Goal: Information Seeking & Learning: Learn about a topic

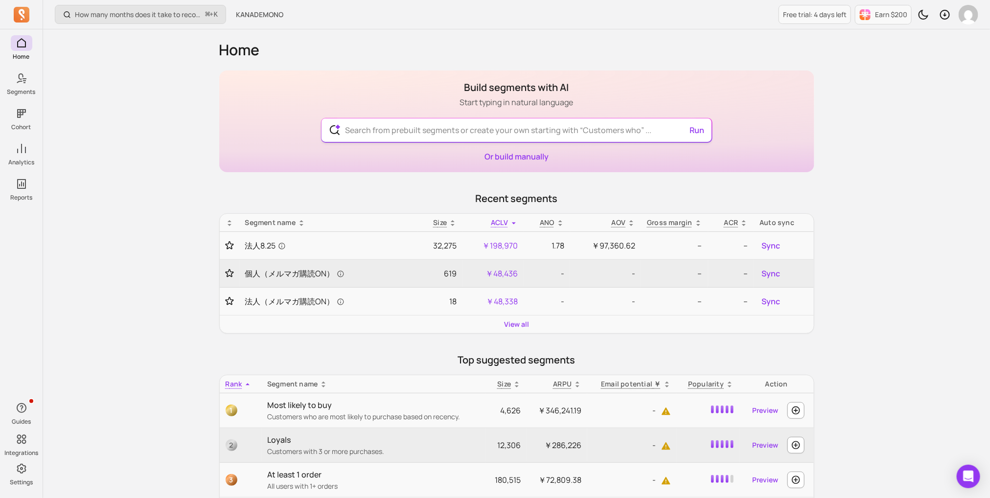
scroll to position [14, 0]
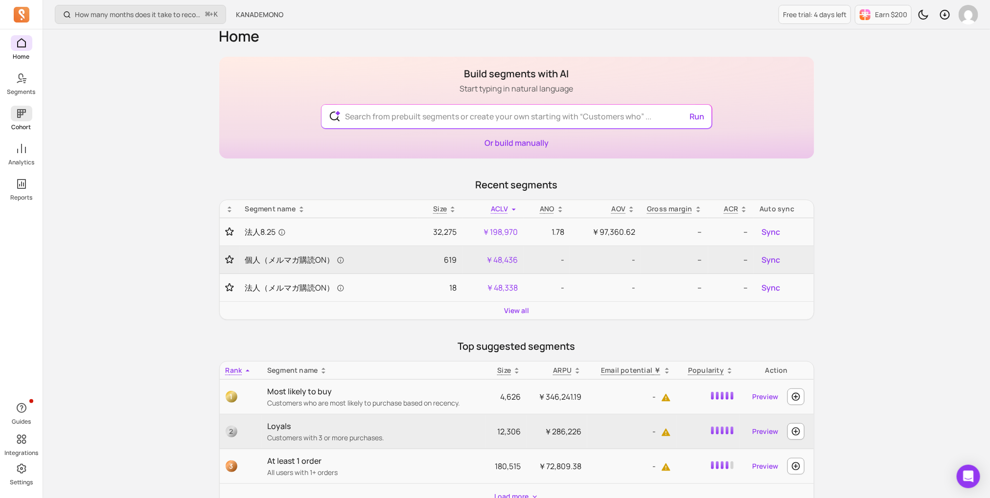
click at [26, 110] on icon at bounding box center [22, 114] width 12 height 12
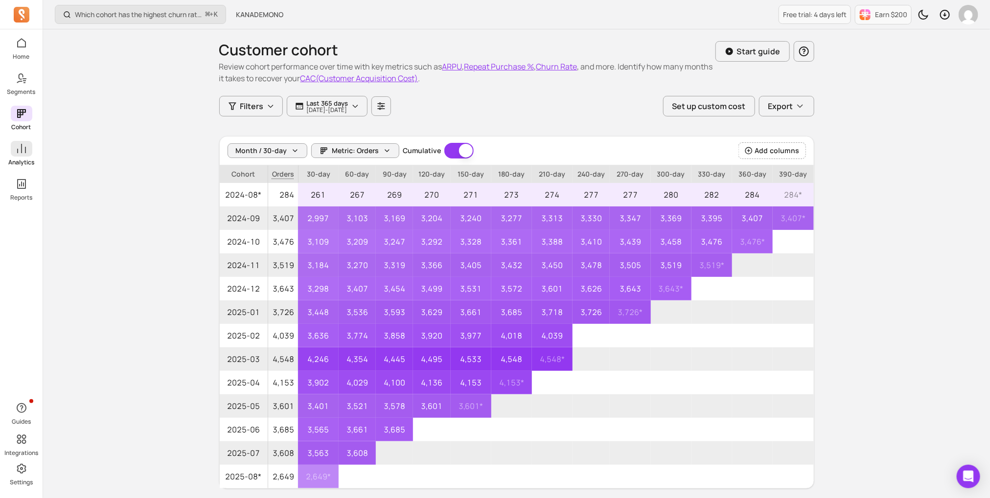
click at [19, 154] on icon at bounding box center [22, 149] width 12 height 12
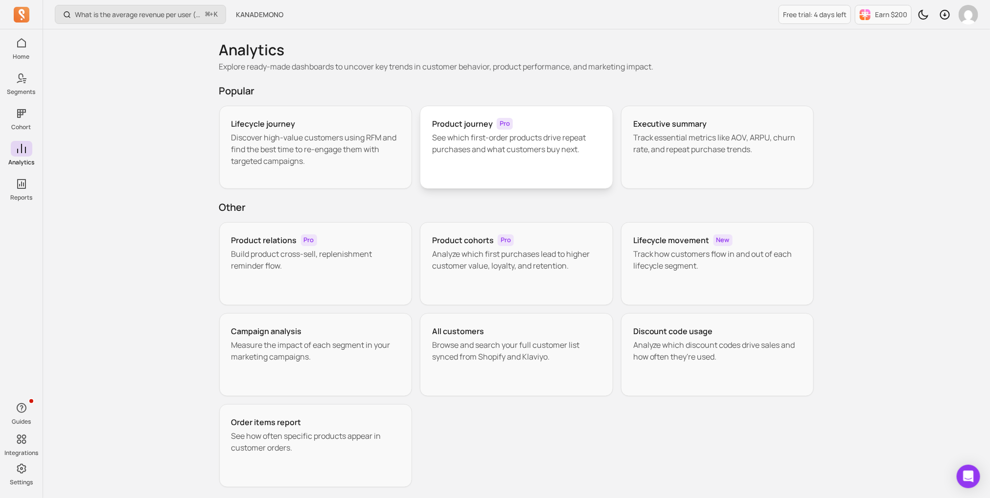
click at [448, 122] on h3 "Product journey" at bounding box center [462, 124] width 61 height 12
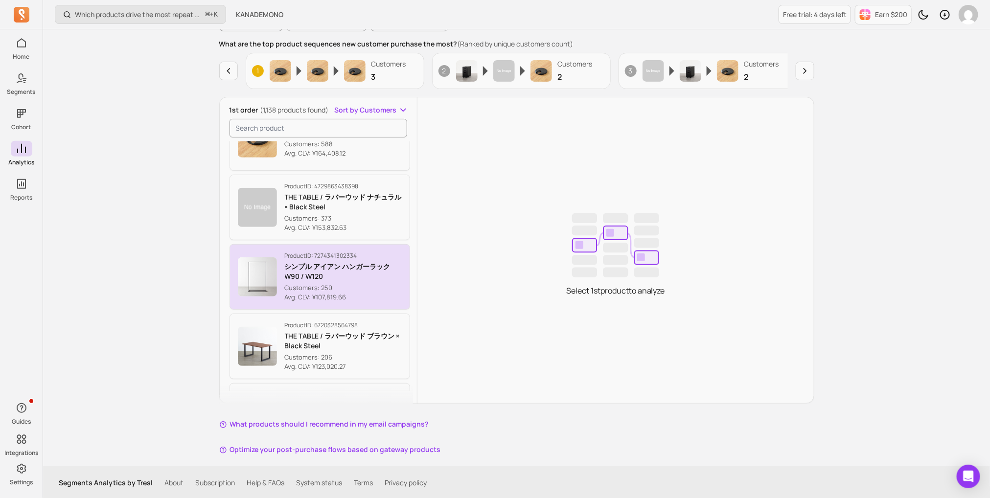
scroll to position [112, 0]
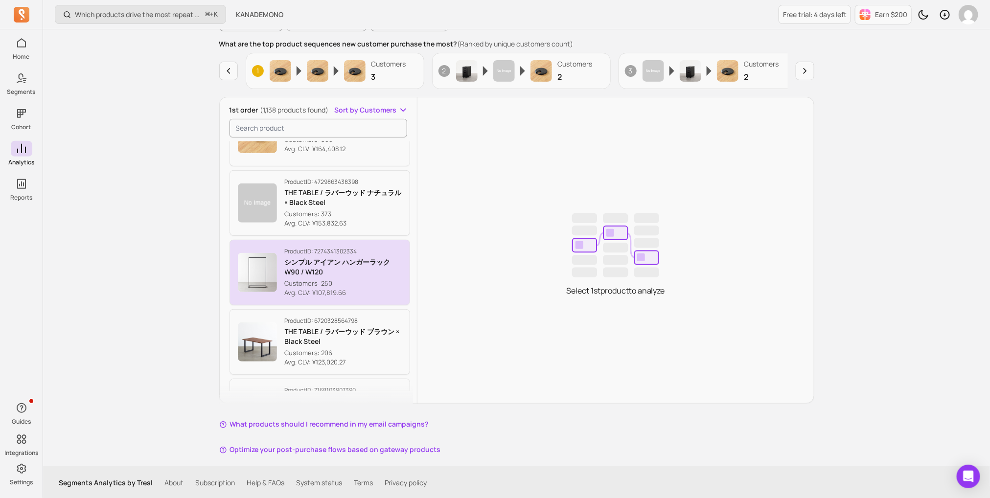
click at [280, 253] on button "Product ID: 7274341302334 シンプル アイアン ハンガーラック　W90 / W120 Customers: 250 Avg. CLV:…" at bounding box center [320, 273] width 181 height 66
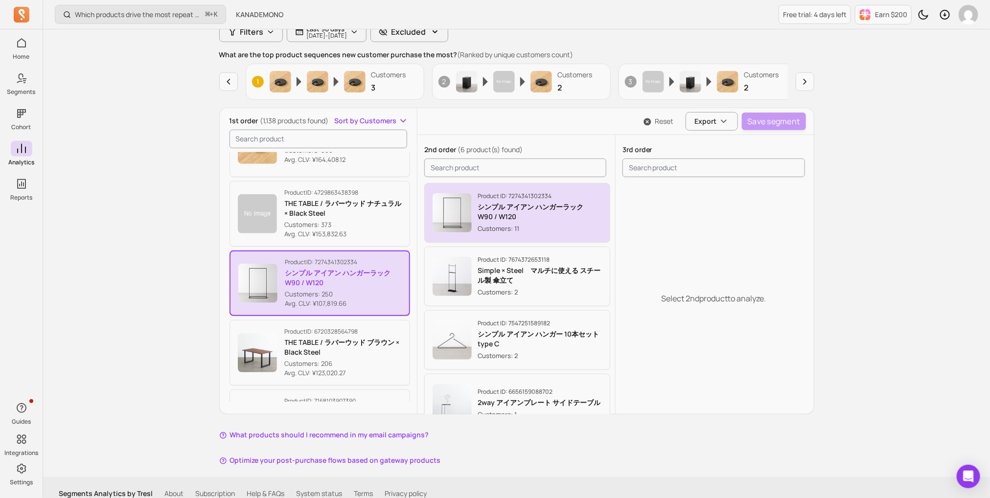
click at [533, 217] on p "シンプル アイアン ハンガーラック　W90 / W120" at bounding box center [540, 212] width 124 height 20
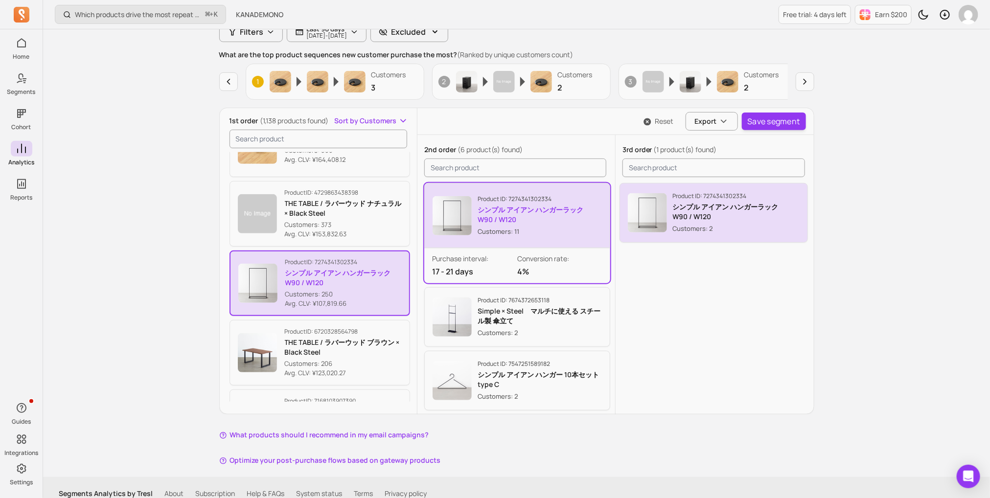
click at [661, 228] on img "button" at bounding box center [647, 212] width 39 height 39
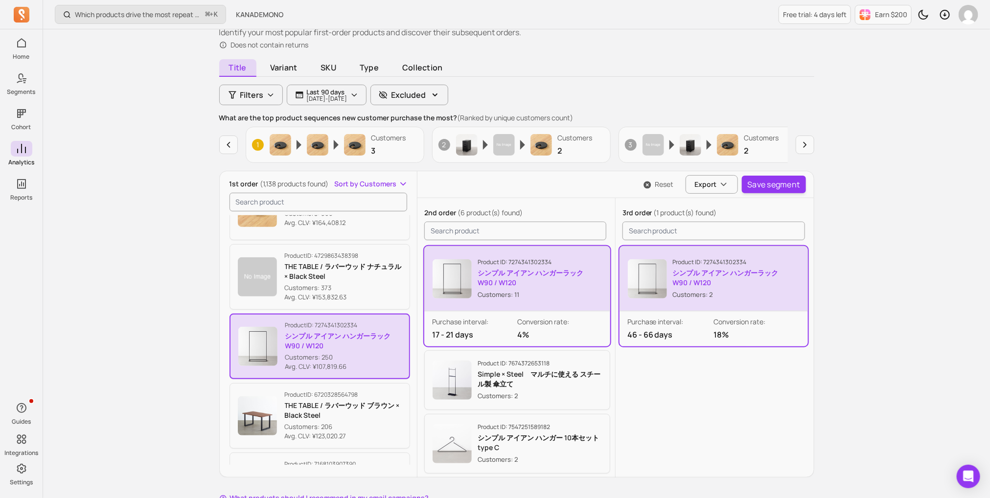
scroll to position [59, 0]
